Goal: Information Seeking & Learning: Check status

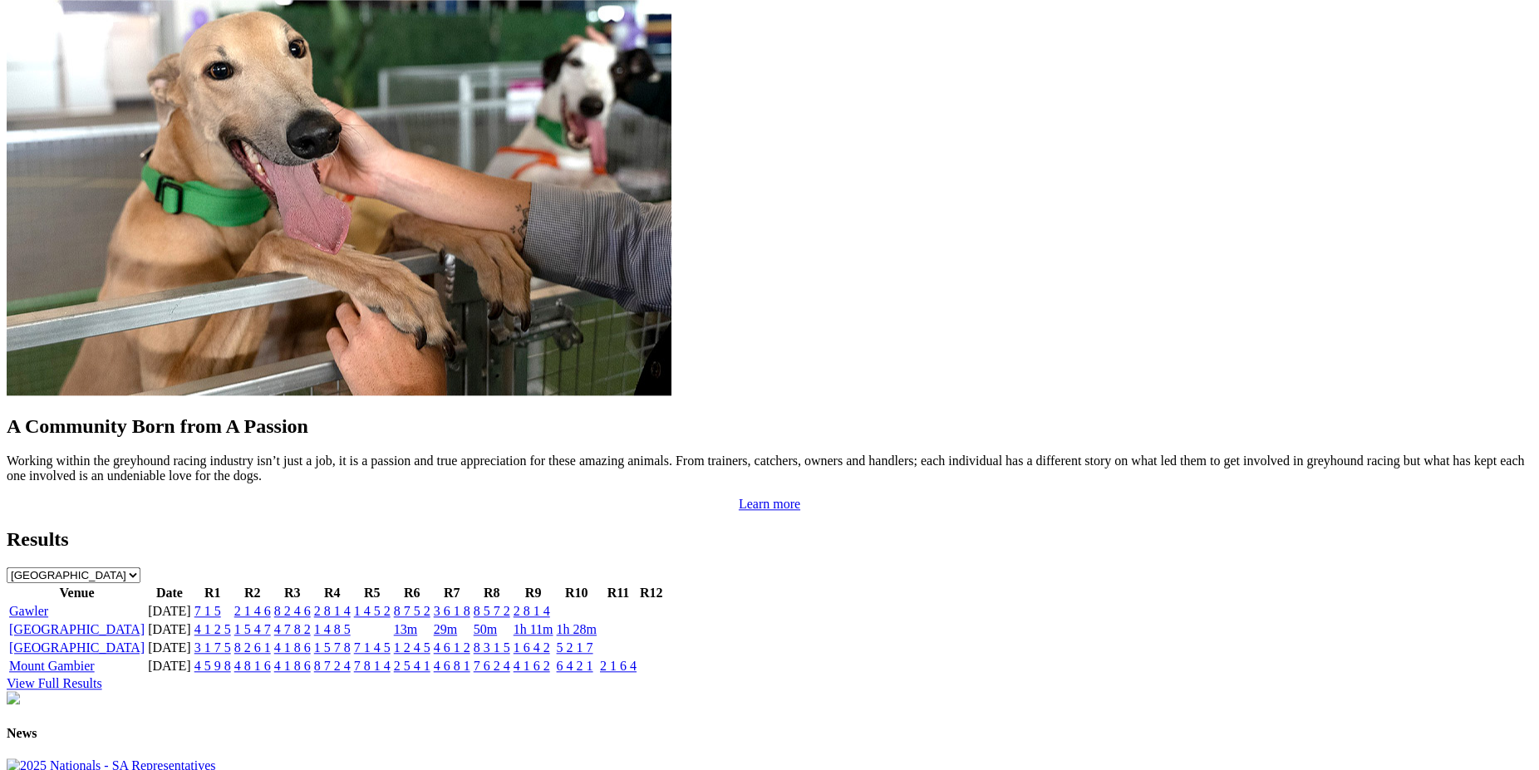
scroll to position [1410, 0]
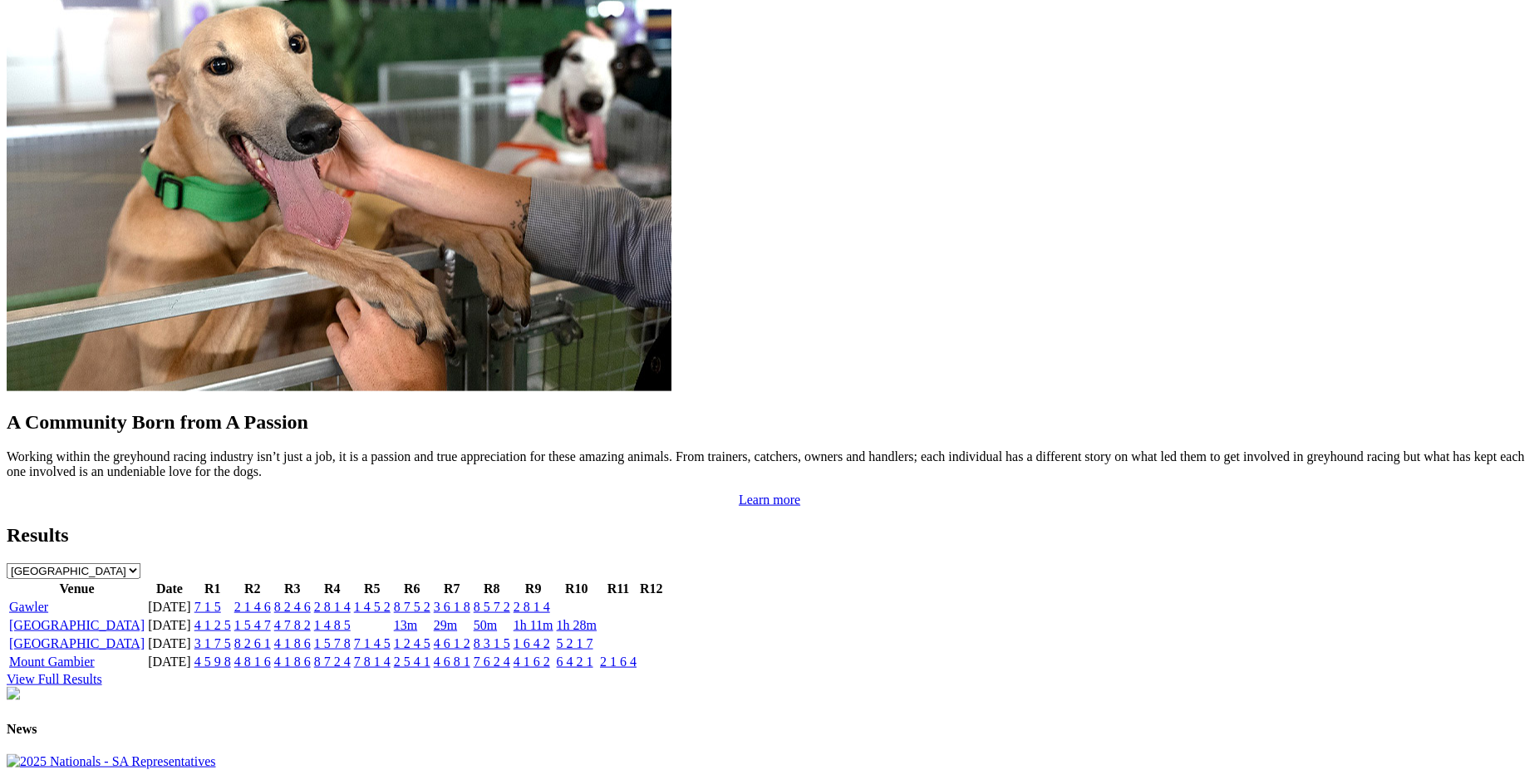
click at [231, 618] on link "4 1 2 5" at bounding box center [212, 625] width 37 height 14
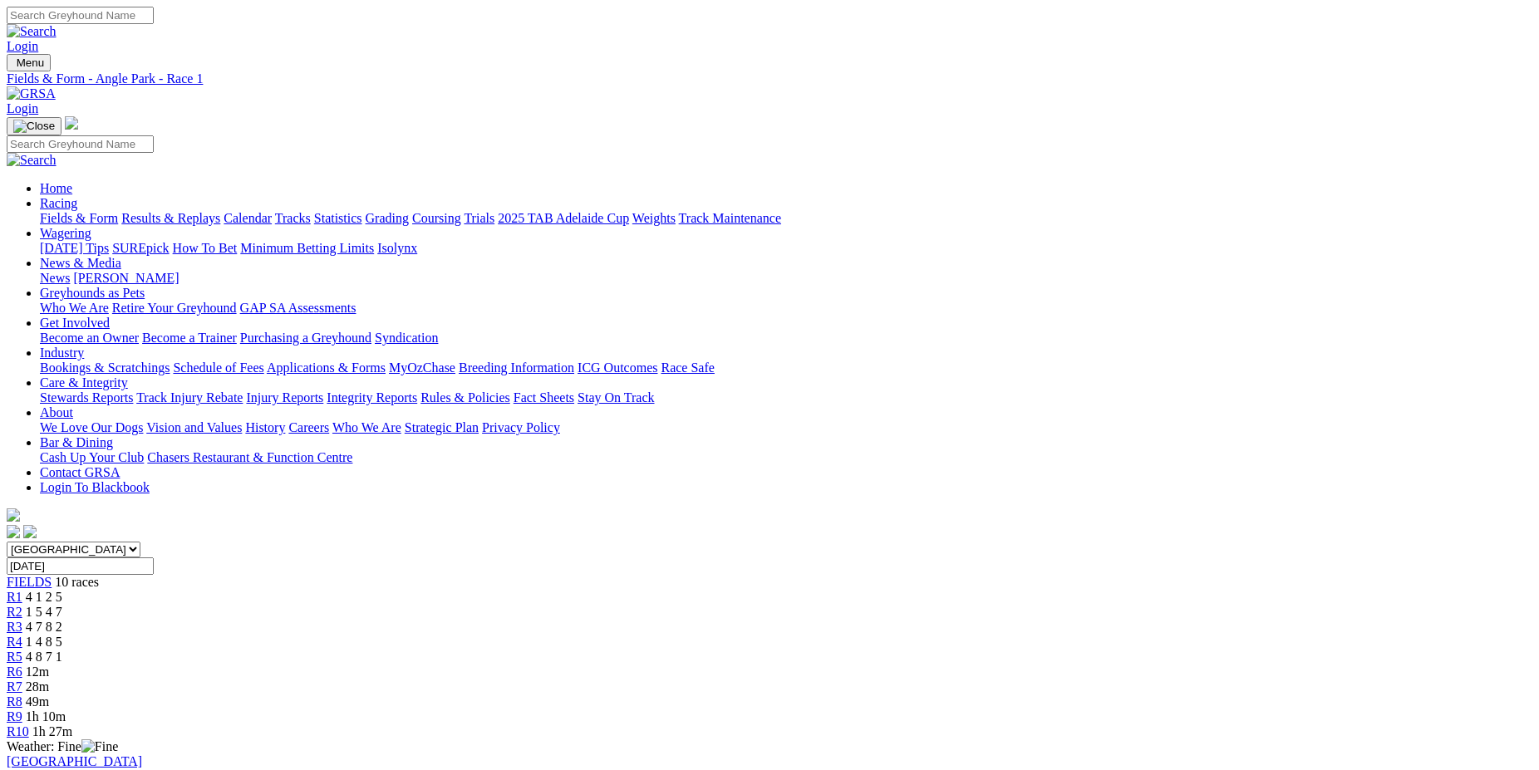
click at [22, 605] on link "R2" at bounding box center [15, 612] width 16 height 14
click at [22, 620] on span "R3" at bounding box center [15, 627] width 16 height 14
click at [22, 635] on span "R4" at bounding box center [15, 642] width 16 height 14
click at [22, 650] on span "R5" at bounding box center [15, 657] width 16 height 14
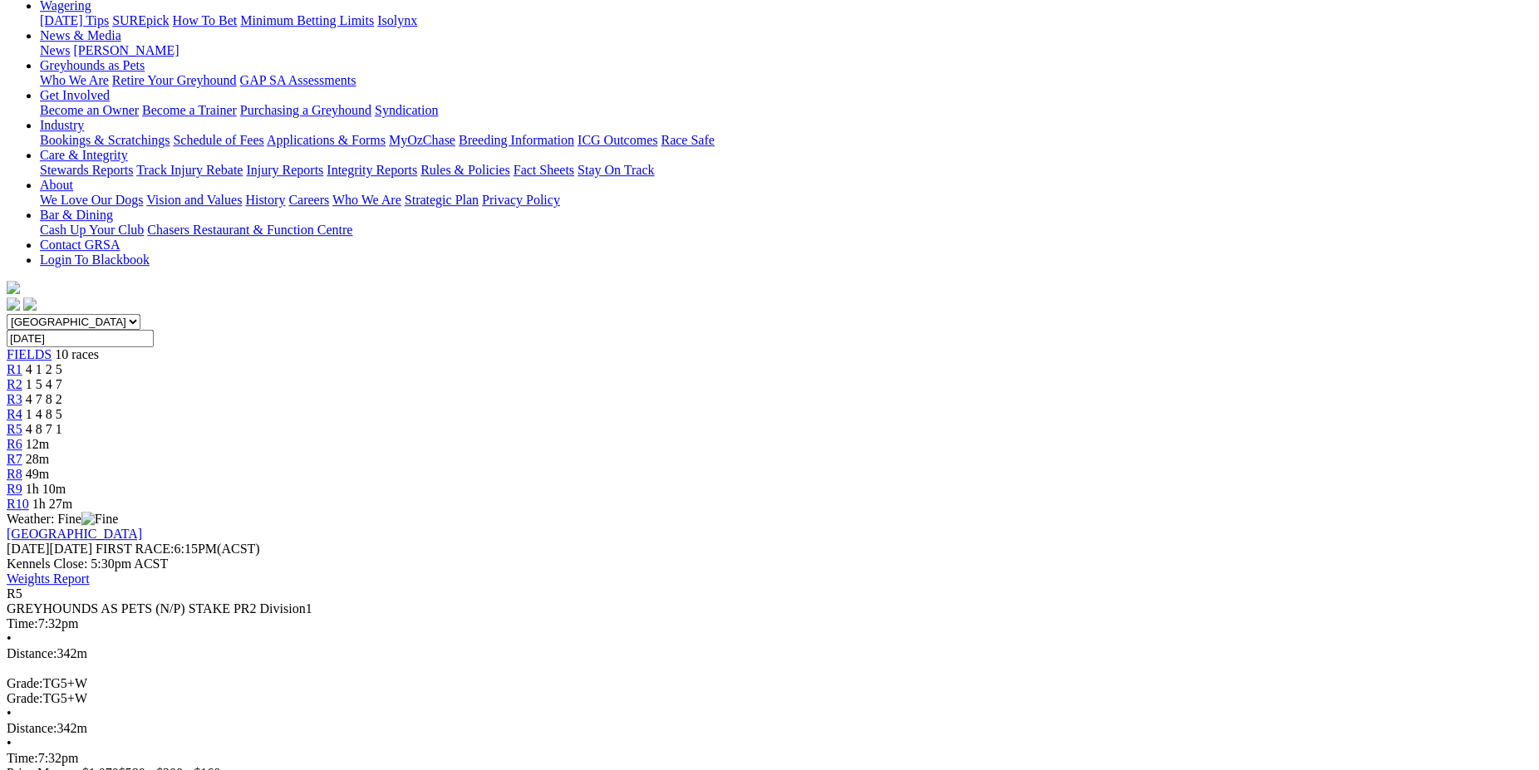
scroll to position [254, 0]
